Goal: Transaction & Acquisition: Purchase product/service

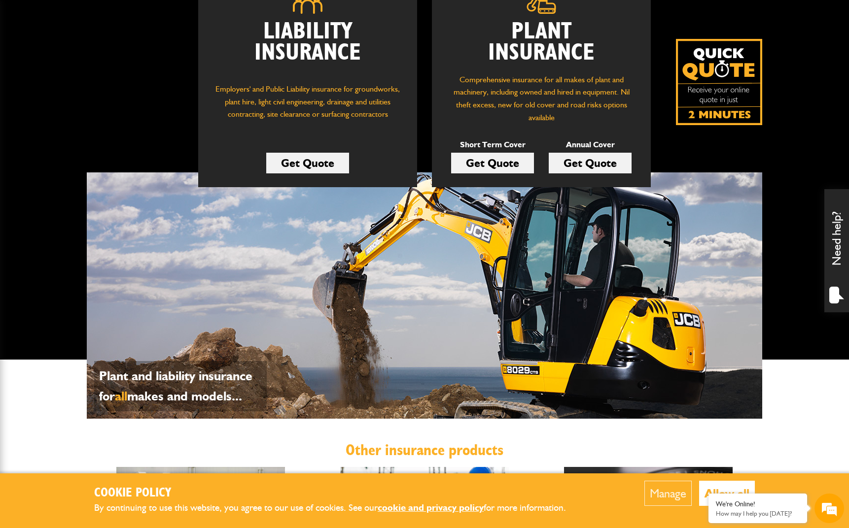
scroll to position [177, 0]
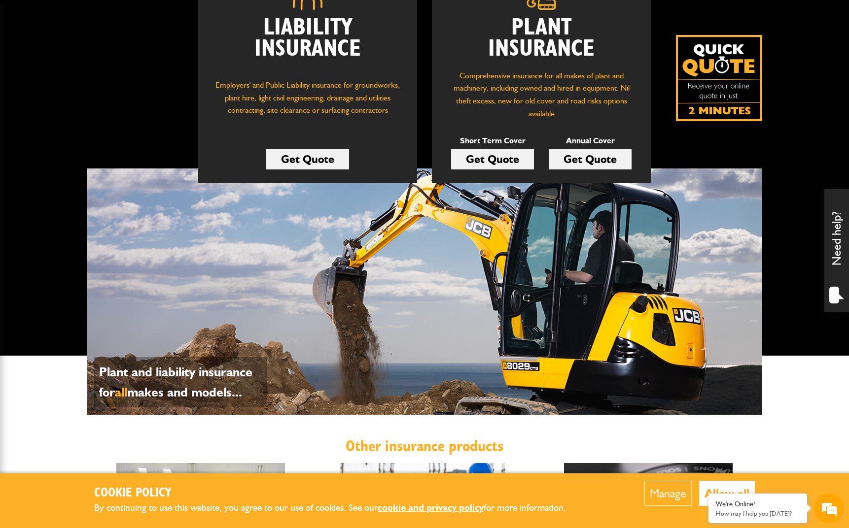
click at [491, 157] on link "Get Quote" at bounding box center [492, 159] width 83 height 21
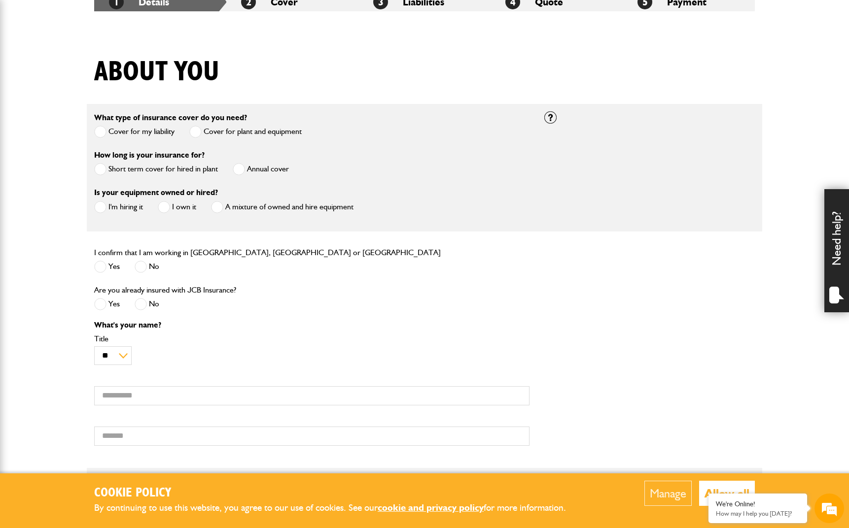
scroll to position [203, 0]
click at [101, 167] on span at bounding box center [100, 168] width 12 height 12
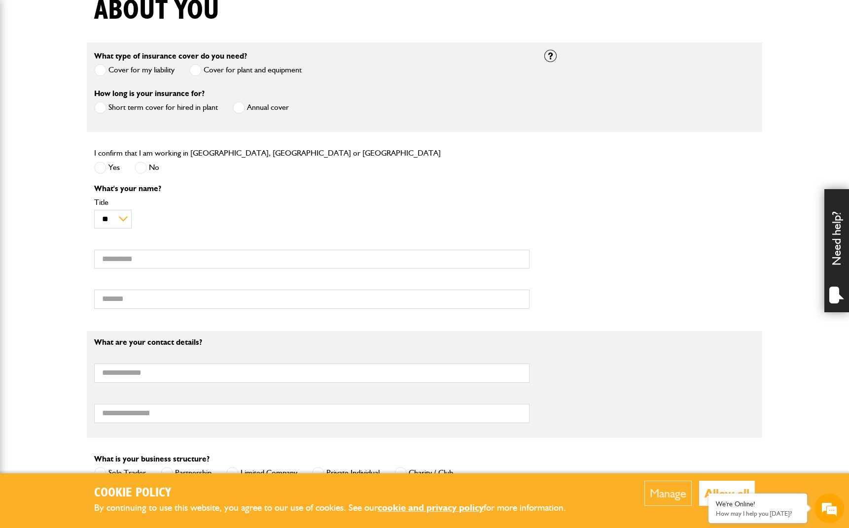
scroll to position [271, 0]
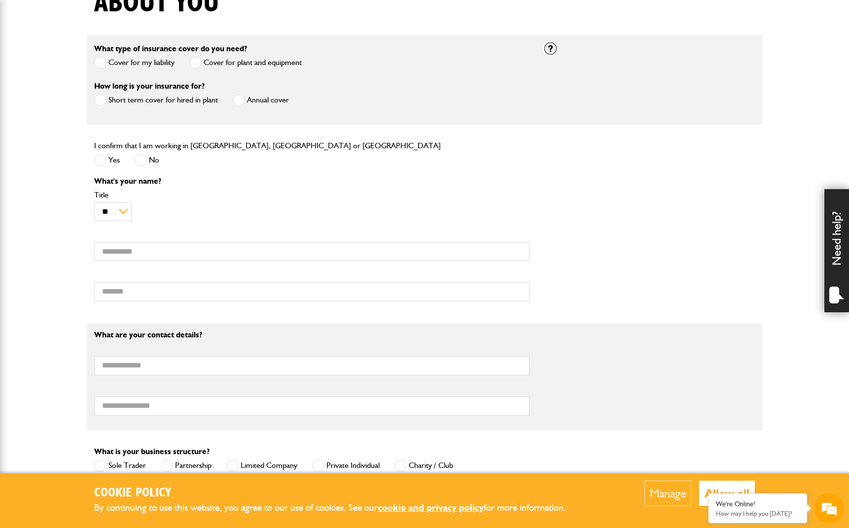
click at [101, 158] on span at bounding box center [100, 160] width 12 height 12
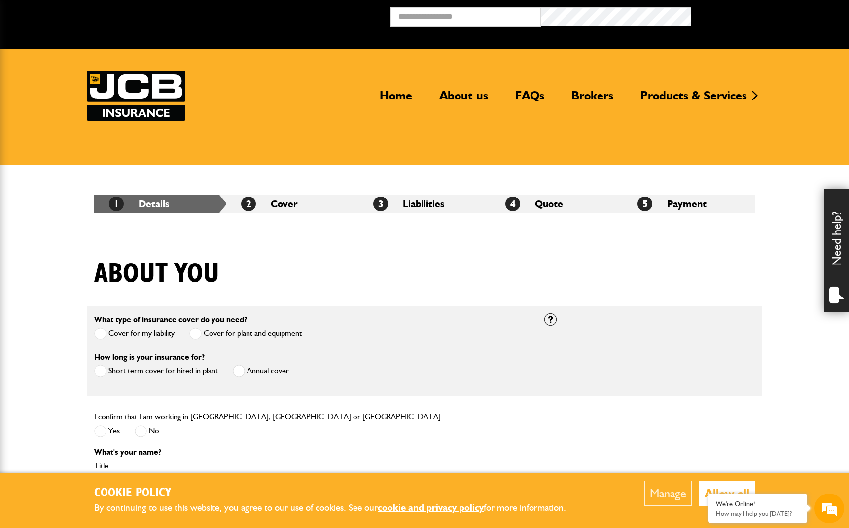
scroll to position [0, 0]
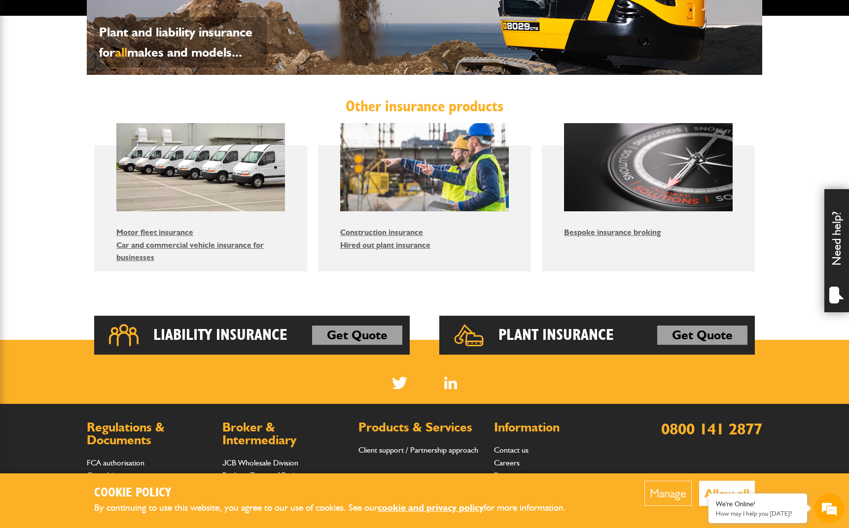
scroll to position [517, 0]
